Goal: Book appointment/travel/reservation

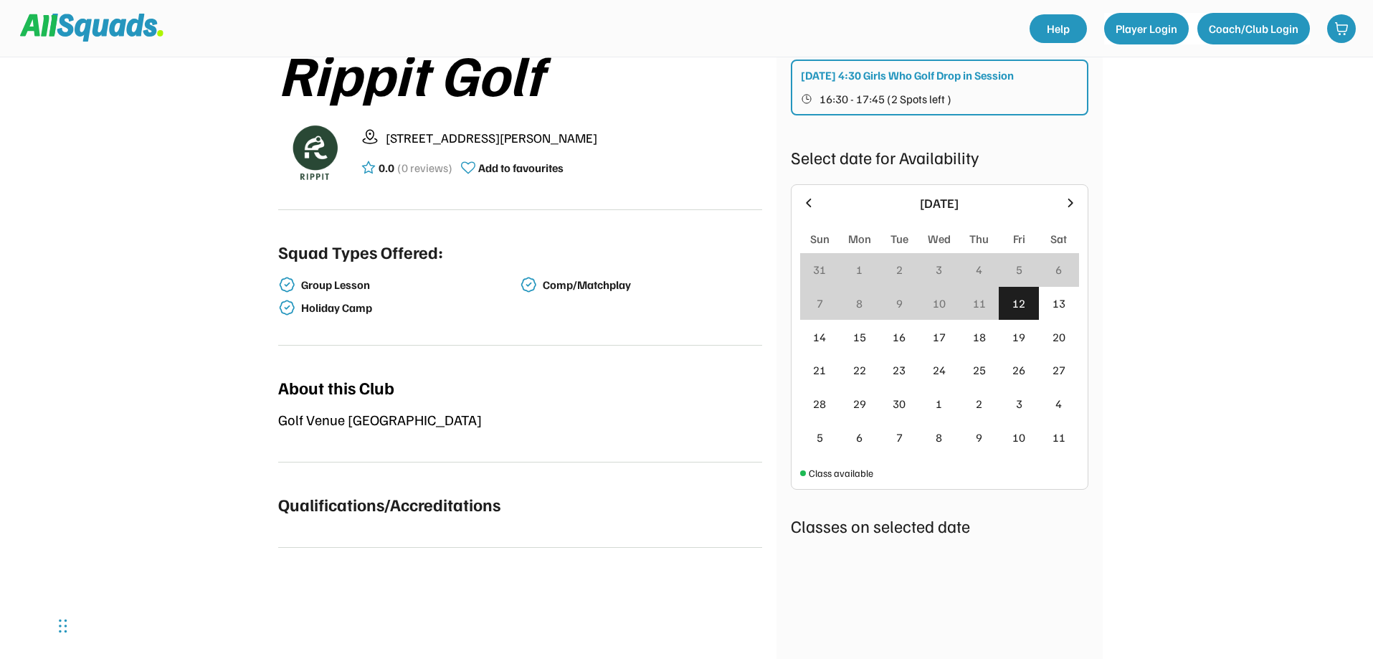
scroll to position [215, 0]
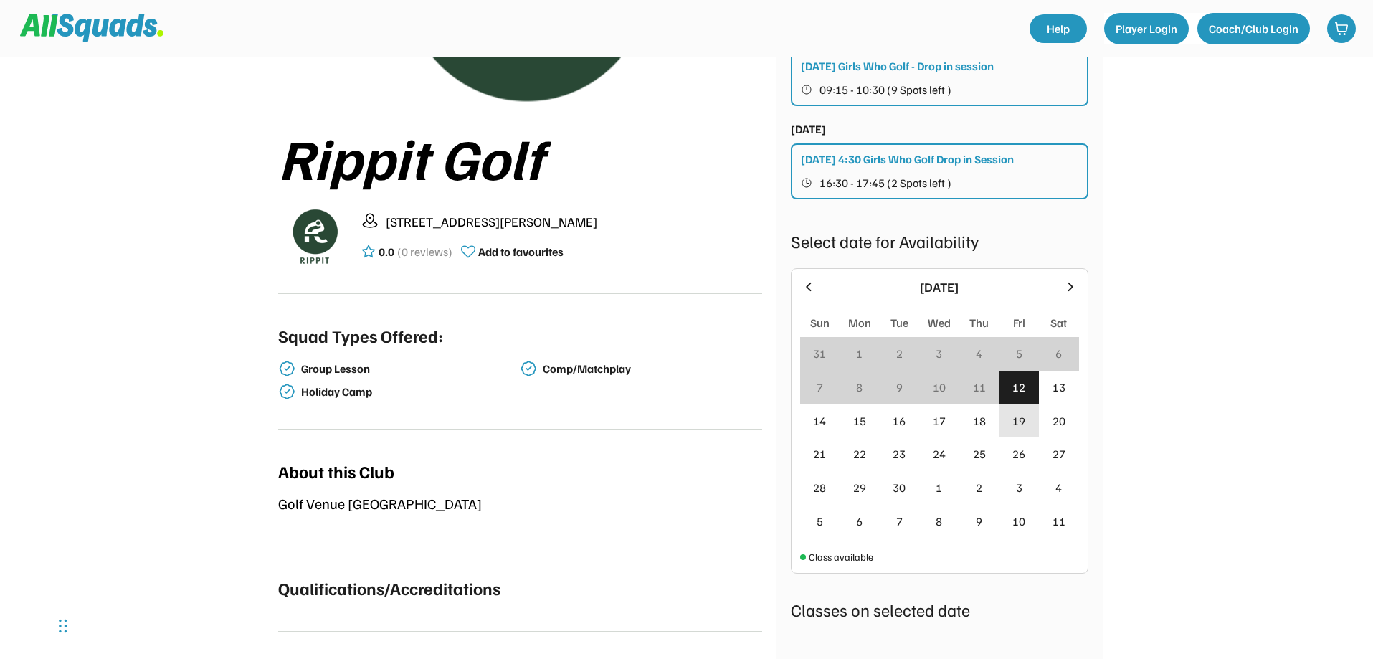
click at [1029, 421] on div "19" at bounding box center [1019, 421] width 40 height 34
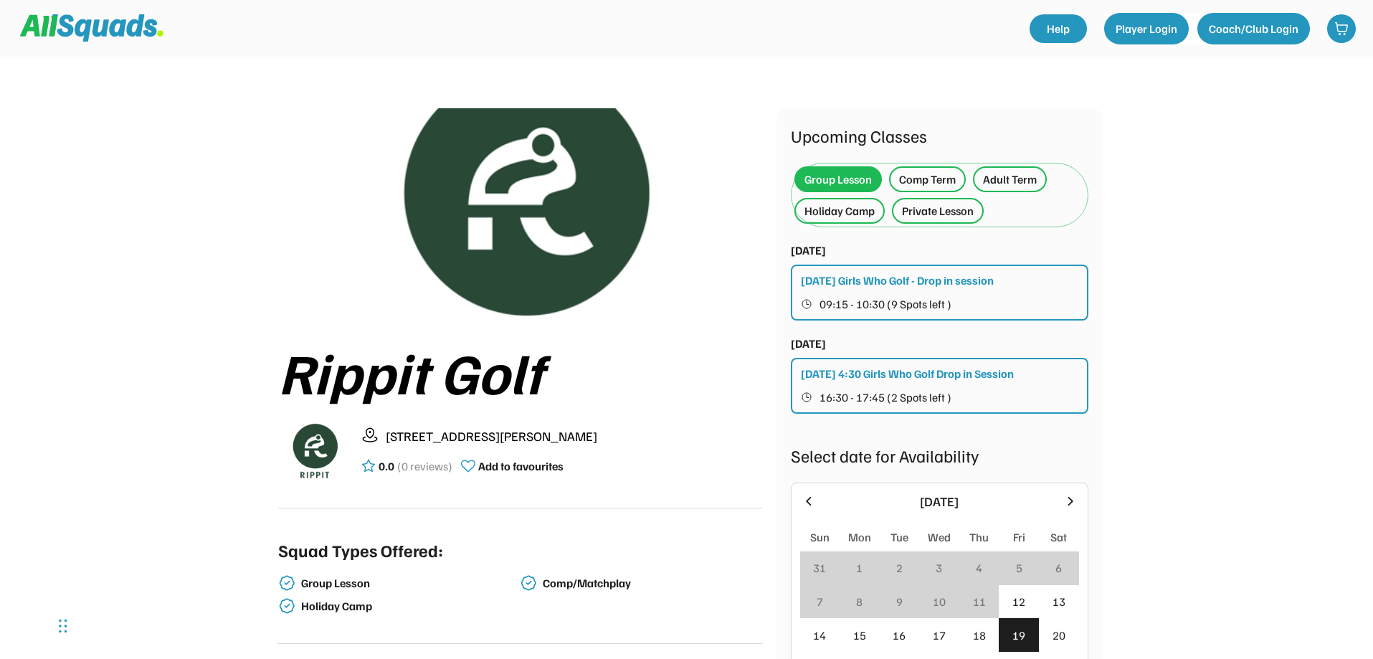
scroll to position [0, 0]
click at [953, 216] on div "Private Lesson" at bounding box center [938, 211] width 72 height 17
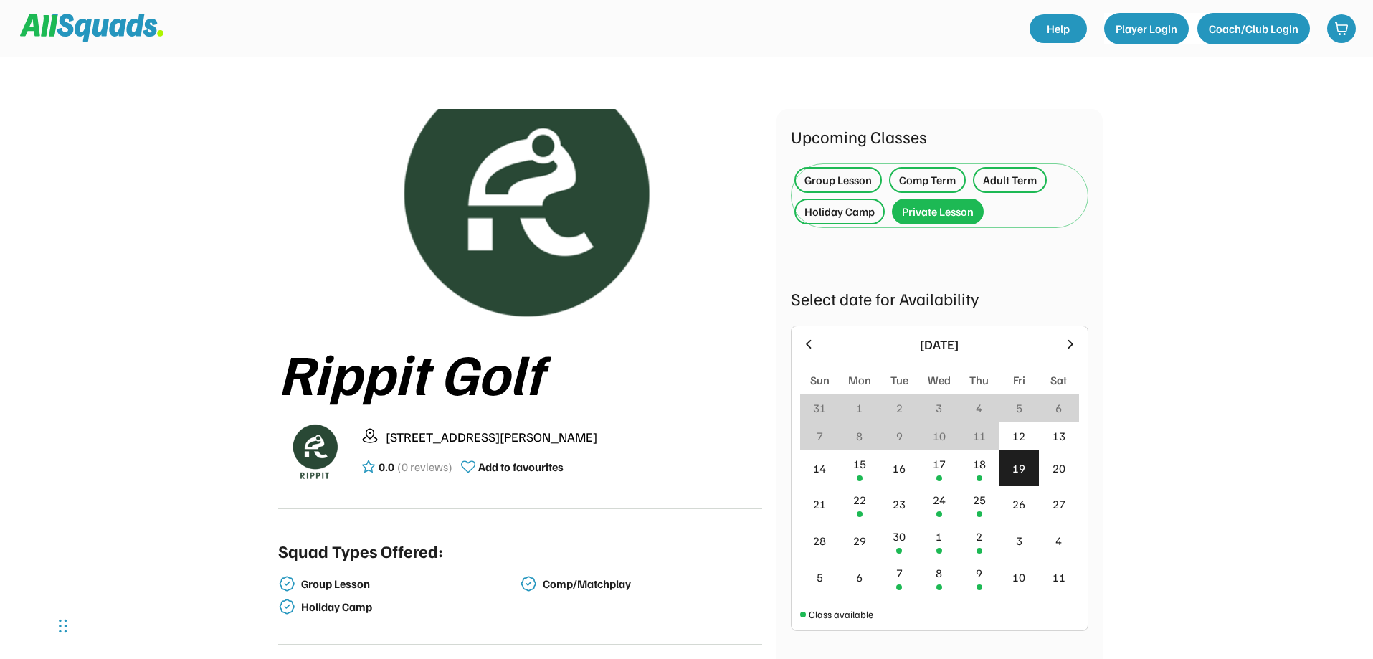
scroll to position [143, 0]
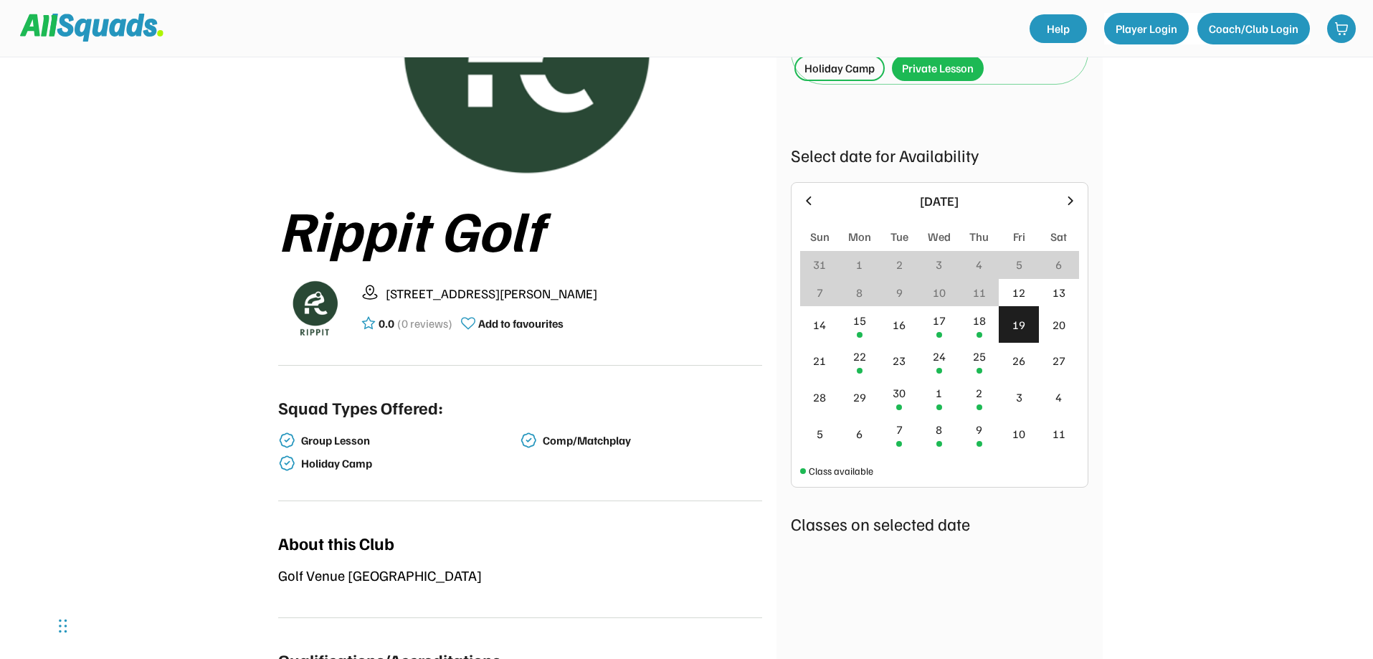
click at [1021, 327] on div "19" at bounding box center [1019, 324] width 13 height 17
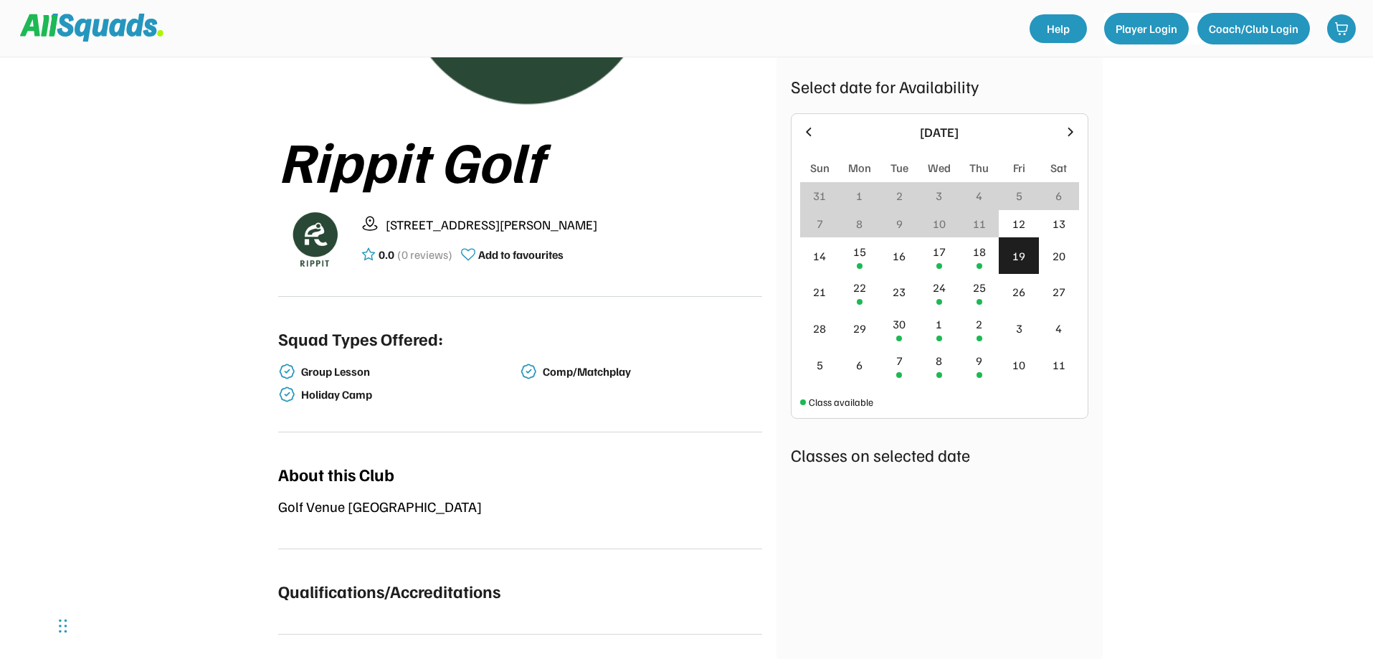
scroll to position [212, 0]
click at [1016, 252] on div "19" at bounding box center [1019, 256] width 13 height 17
click at [990, 261] on div "18" at bounding box center [980, 256] width 40 height 37
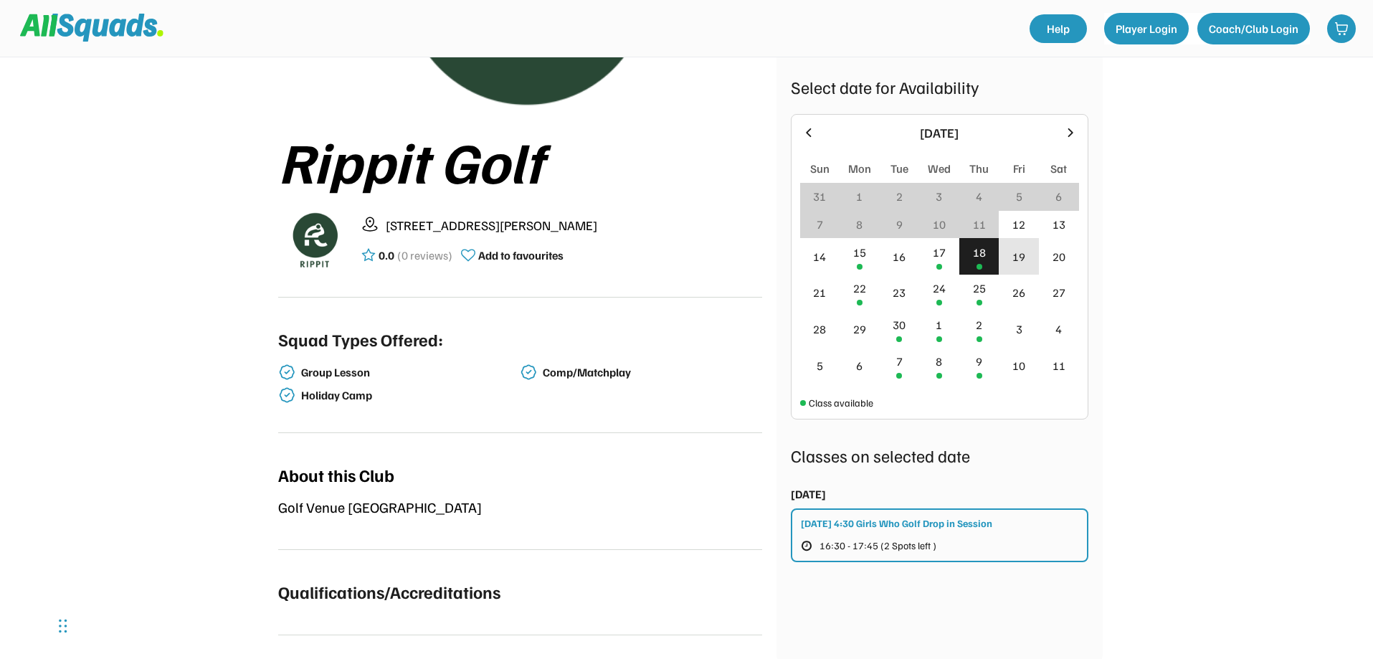
click at [1020, 258] on div "19" at bounding box center [1019, 256] width 13 height 17
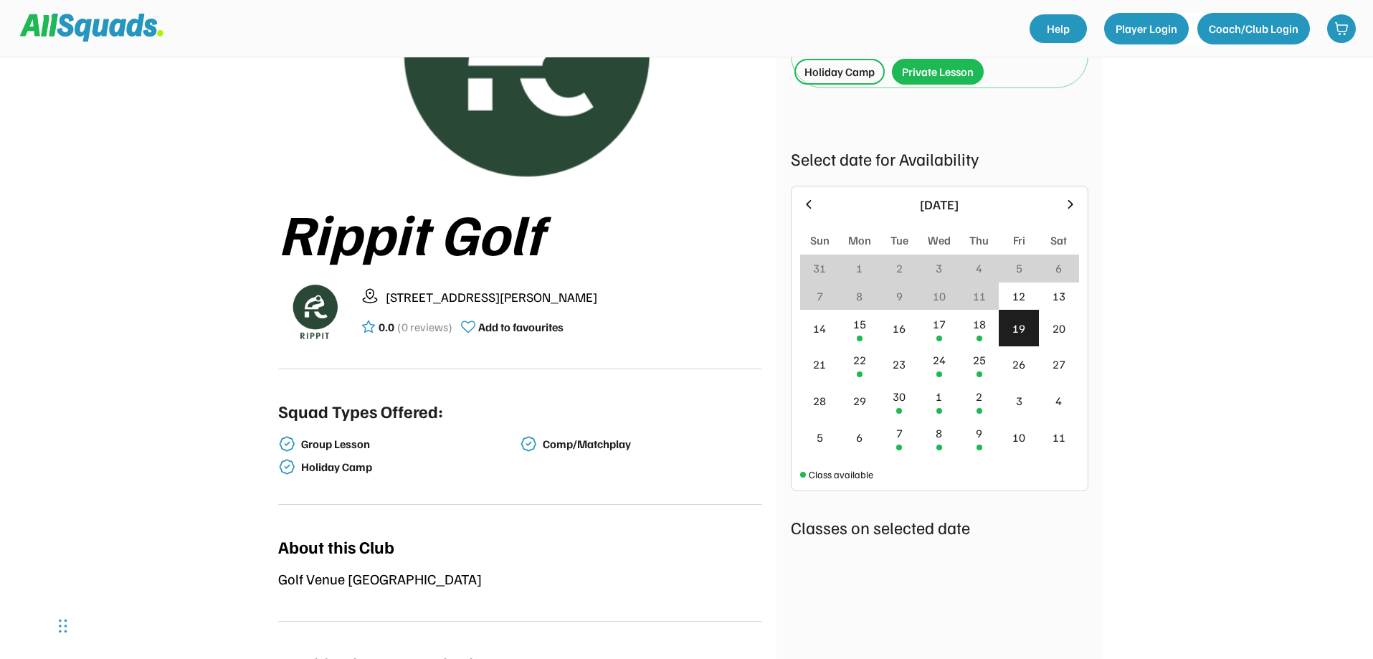
scroll to position [0, 0]
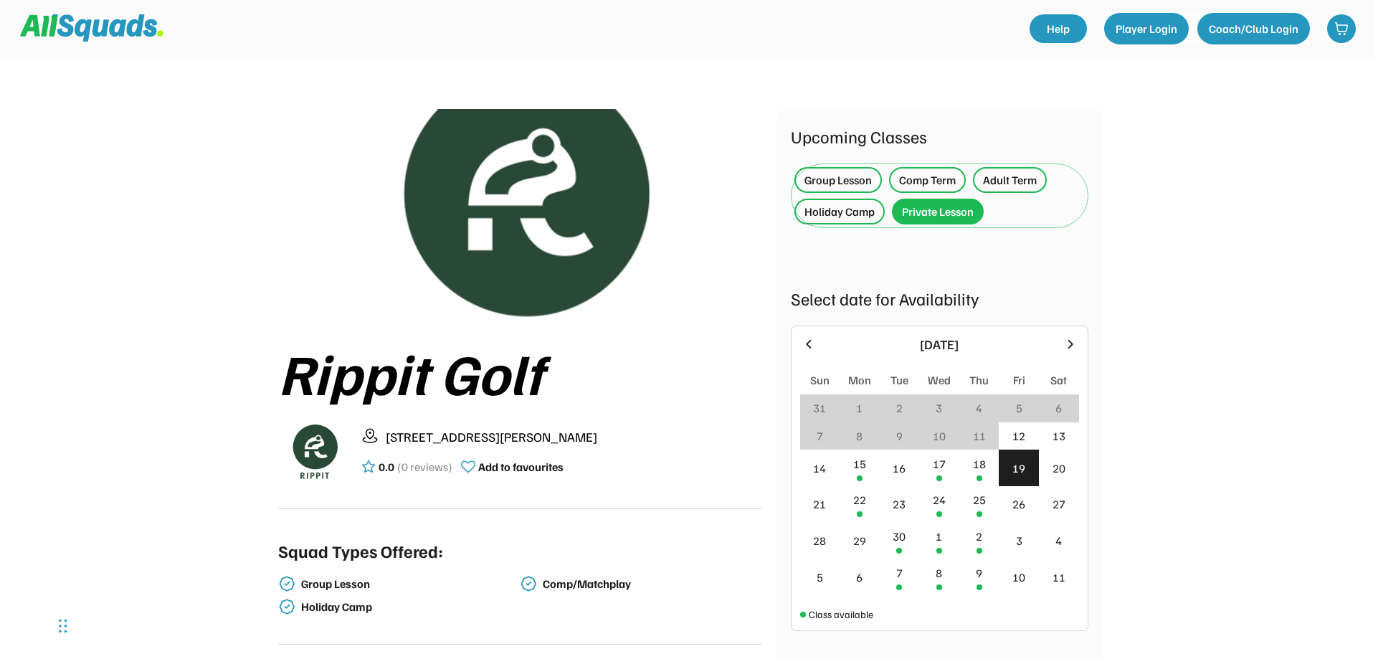
click at [1022, 469] on div "19" at bounding box center [1019, 468] width 13 height 17
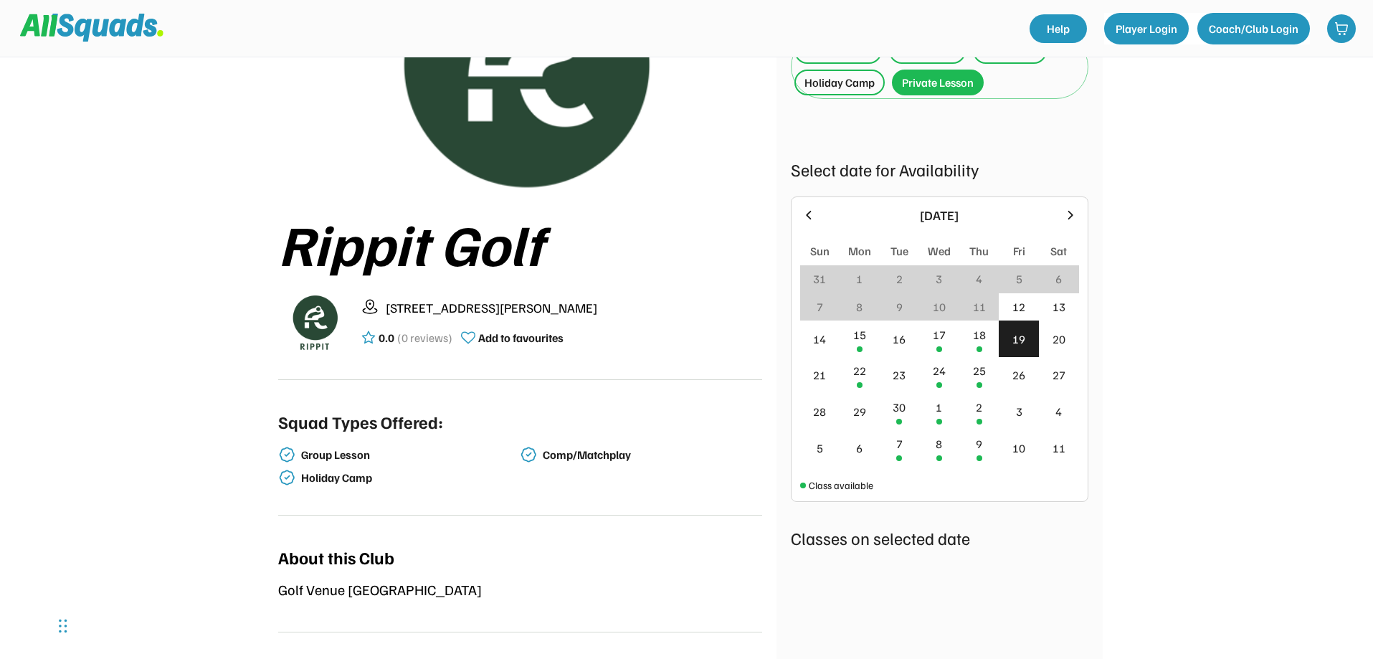
scroll to position [68, 0]
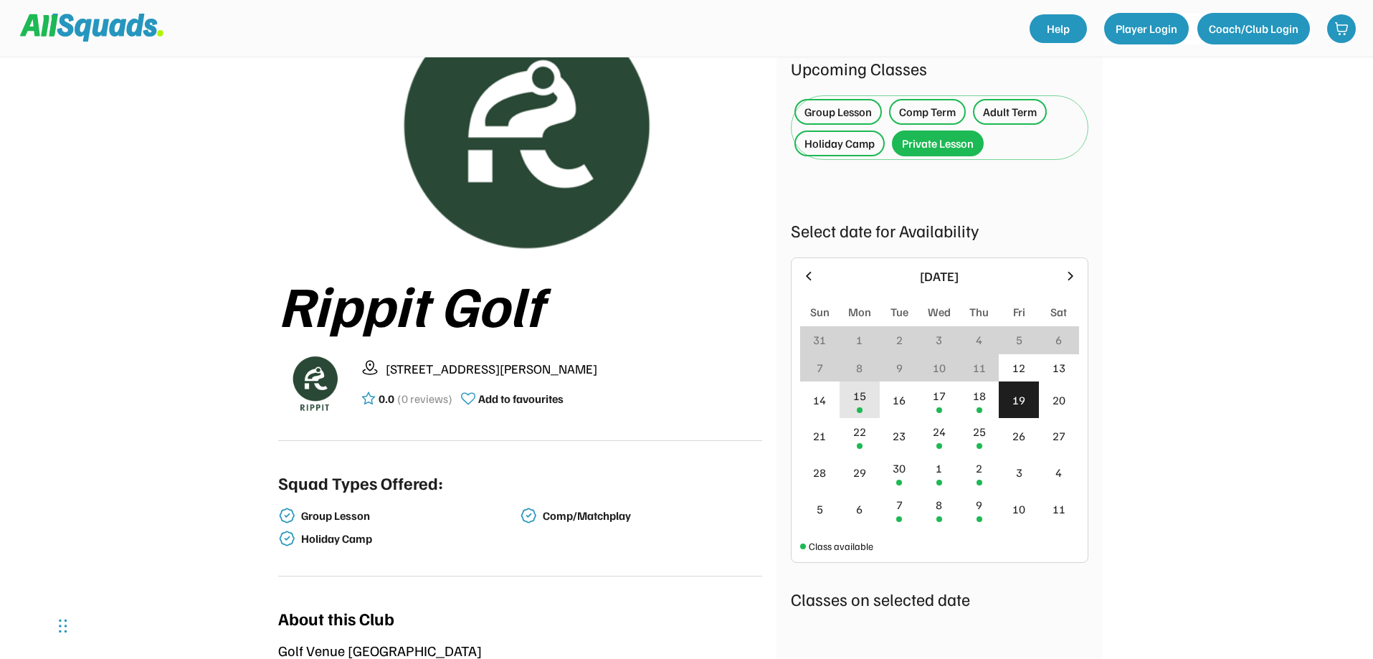
click at [855, 399] on div "15" at bounding box center [859, 395] width 13 height 17
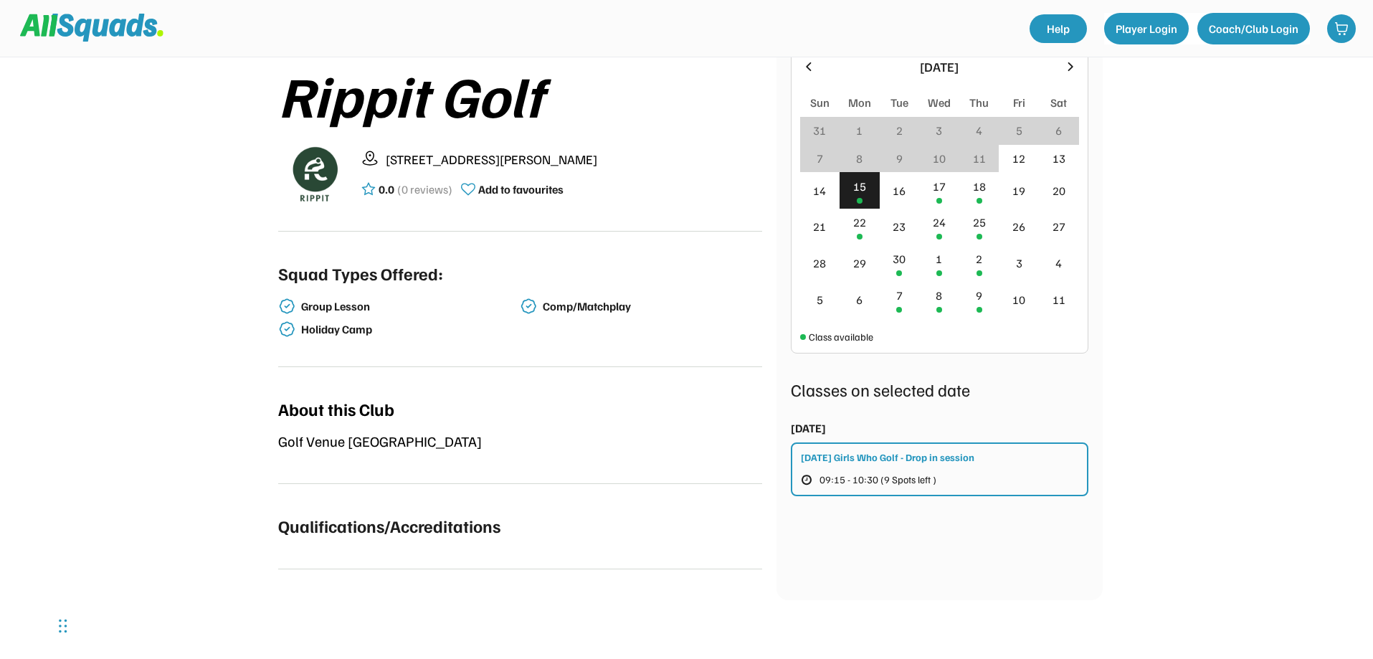
scroll to position [283, 0]
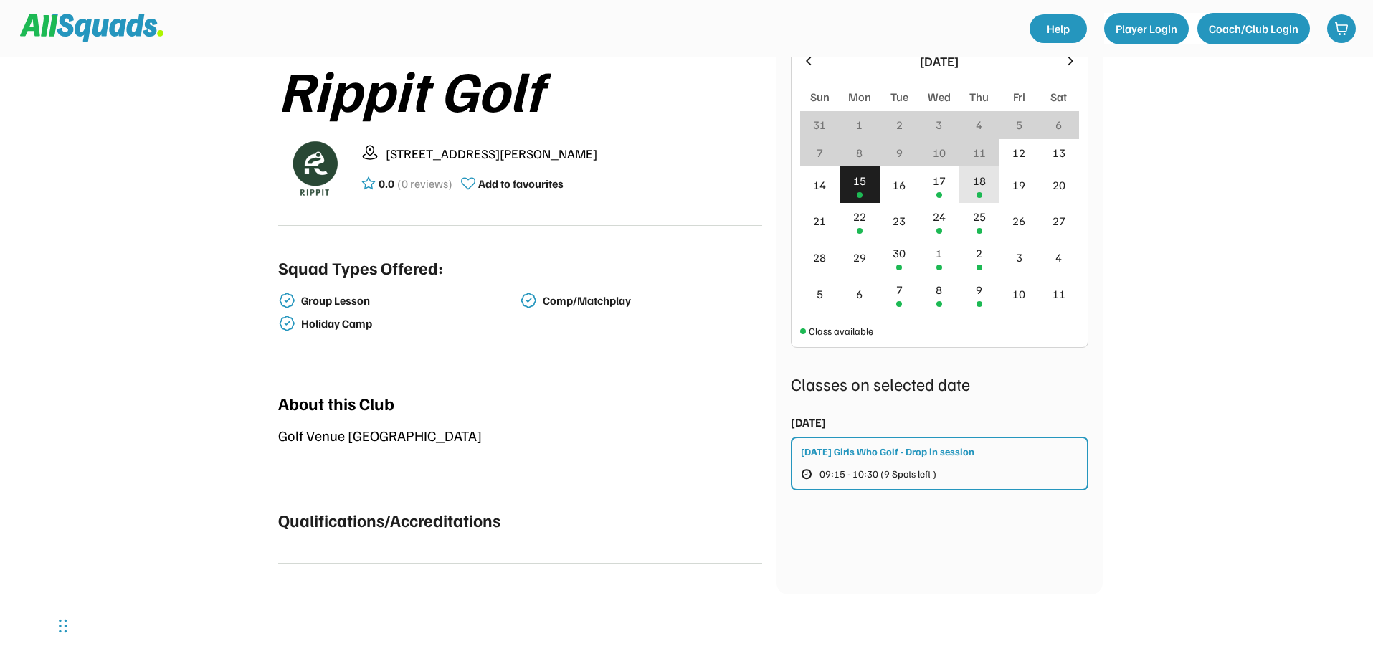
click at [987, 184] on div "18" at bounding box center [980, 184] width 40 height 37
click at [1015, 185] on div "19" at bounding box center [1019, 184] width 13 height 17
